Goal: Transaction & Acquisition: Purchase product/service

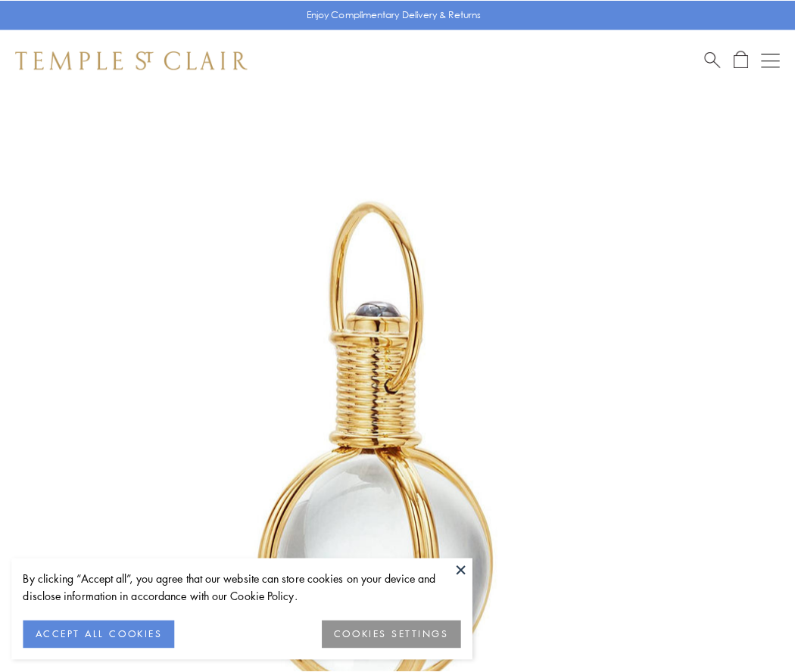
scroll to position [395, 0]
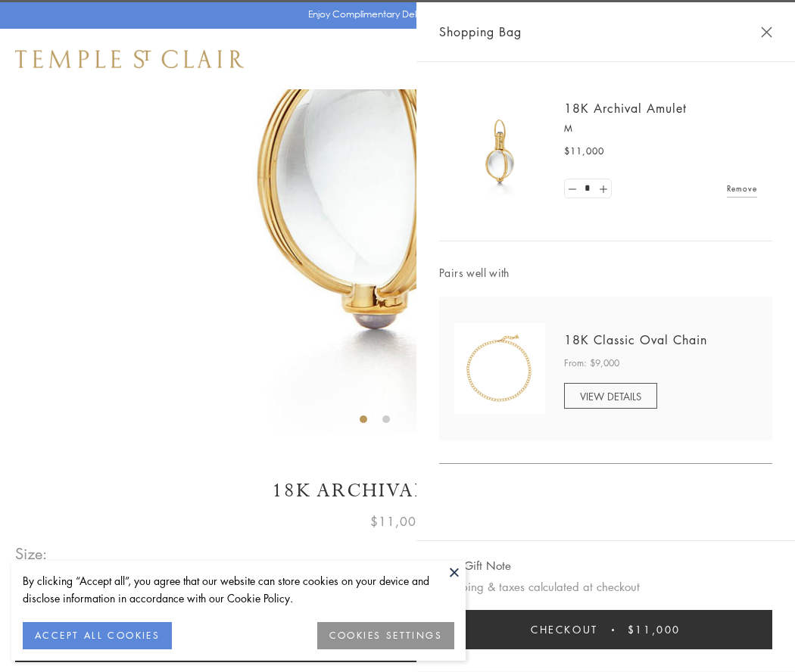
click at [606, 630] on button "Checkout $11,000" at bounding box center [605, 629] width 333 height 39
